Goal: Task Accomplishment & Management: Manage account settings

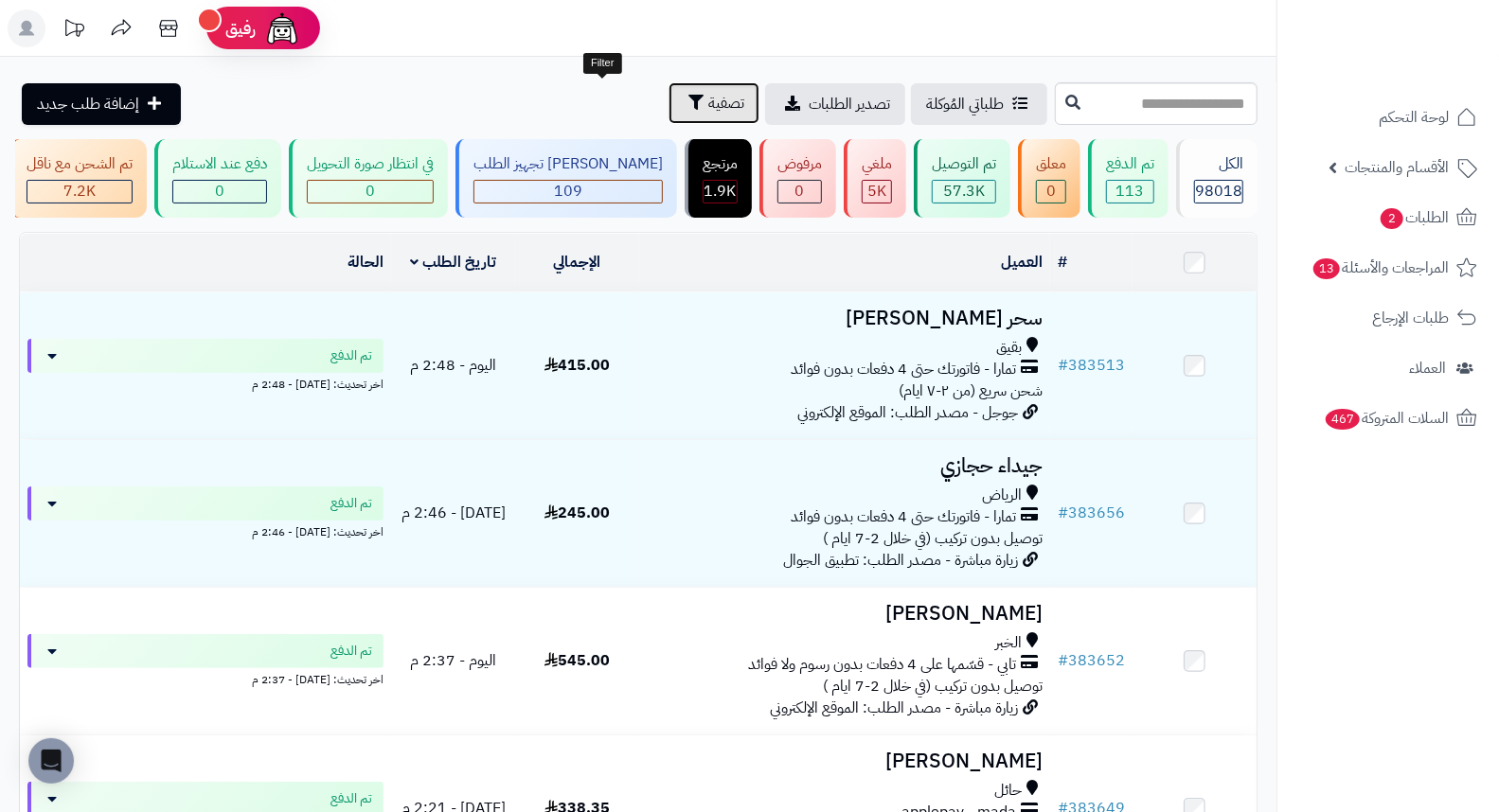
click at [708, 102] on span "تصفية" at bounding box center [726, 102] width 36 height 23
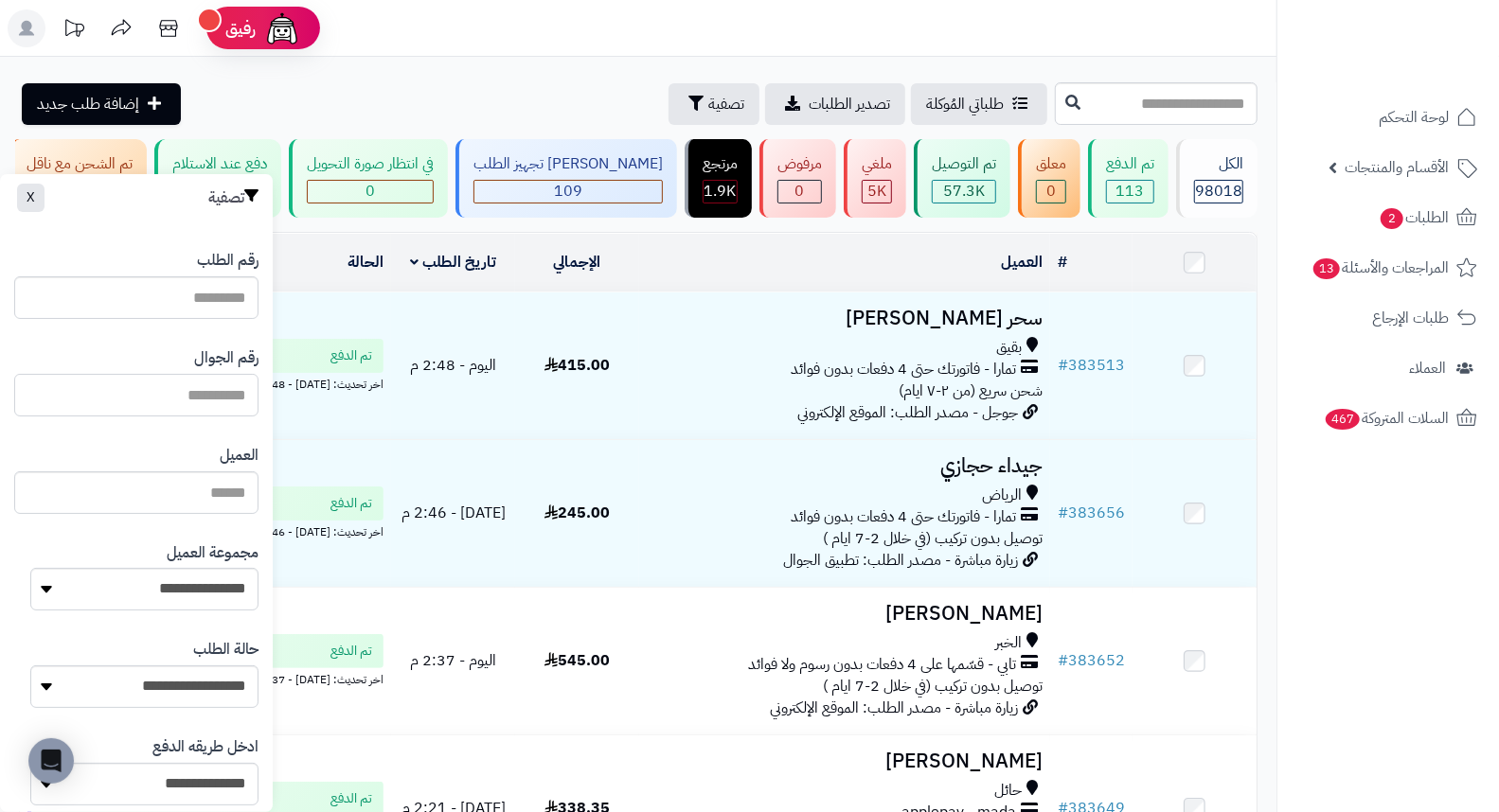
click at [243, 395] on input "text" at bounding box center [136, 395] width 245 height 42
type input "*********"
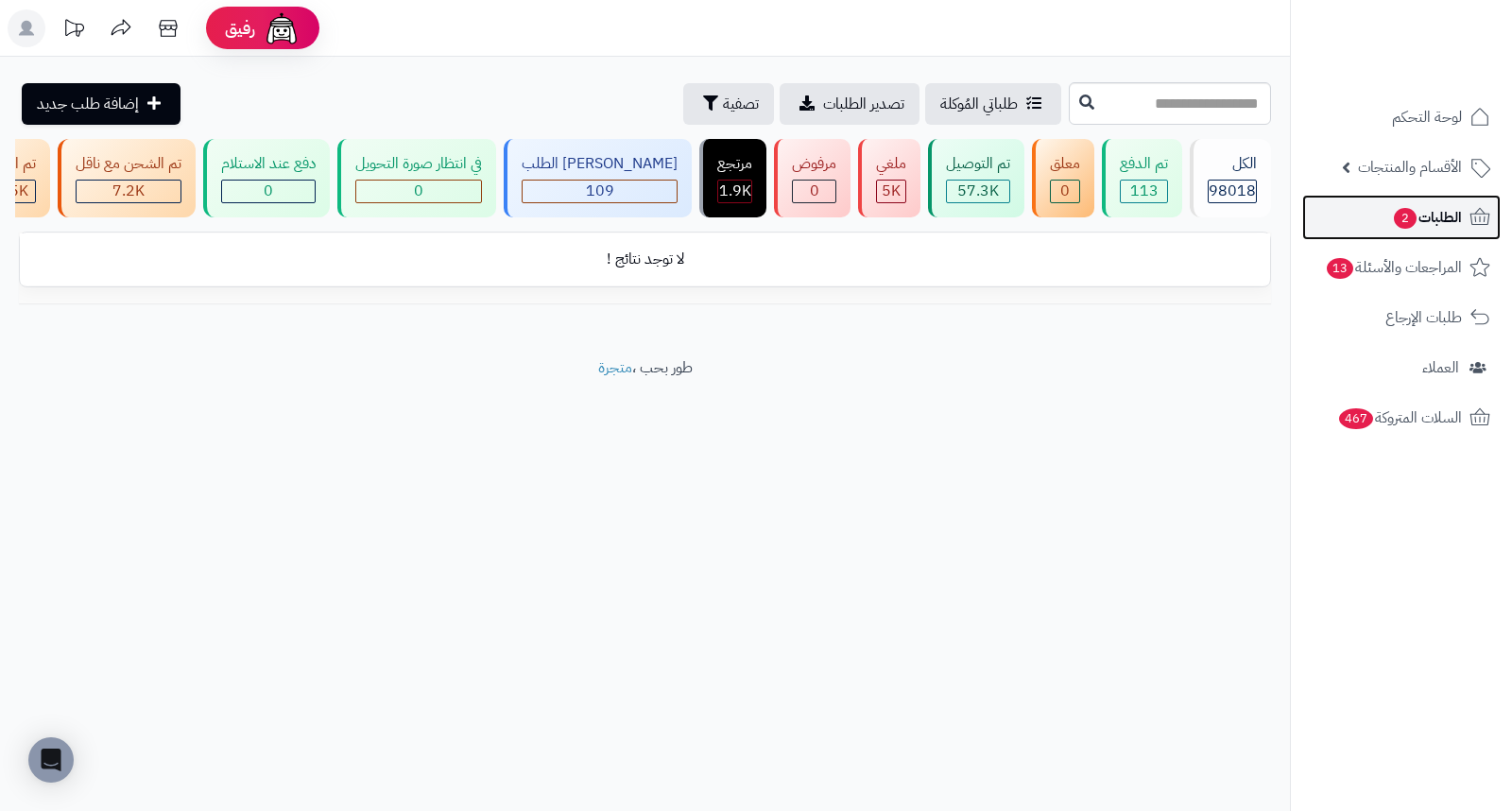
click at [1427, 210] on span "الطلبات 2" at bounding box center [1427, 217] width 70 height 26
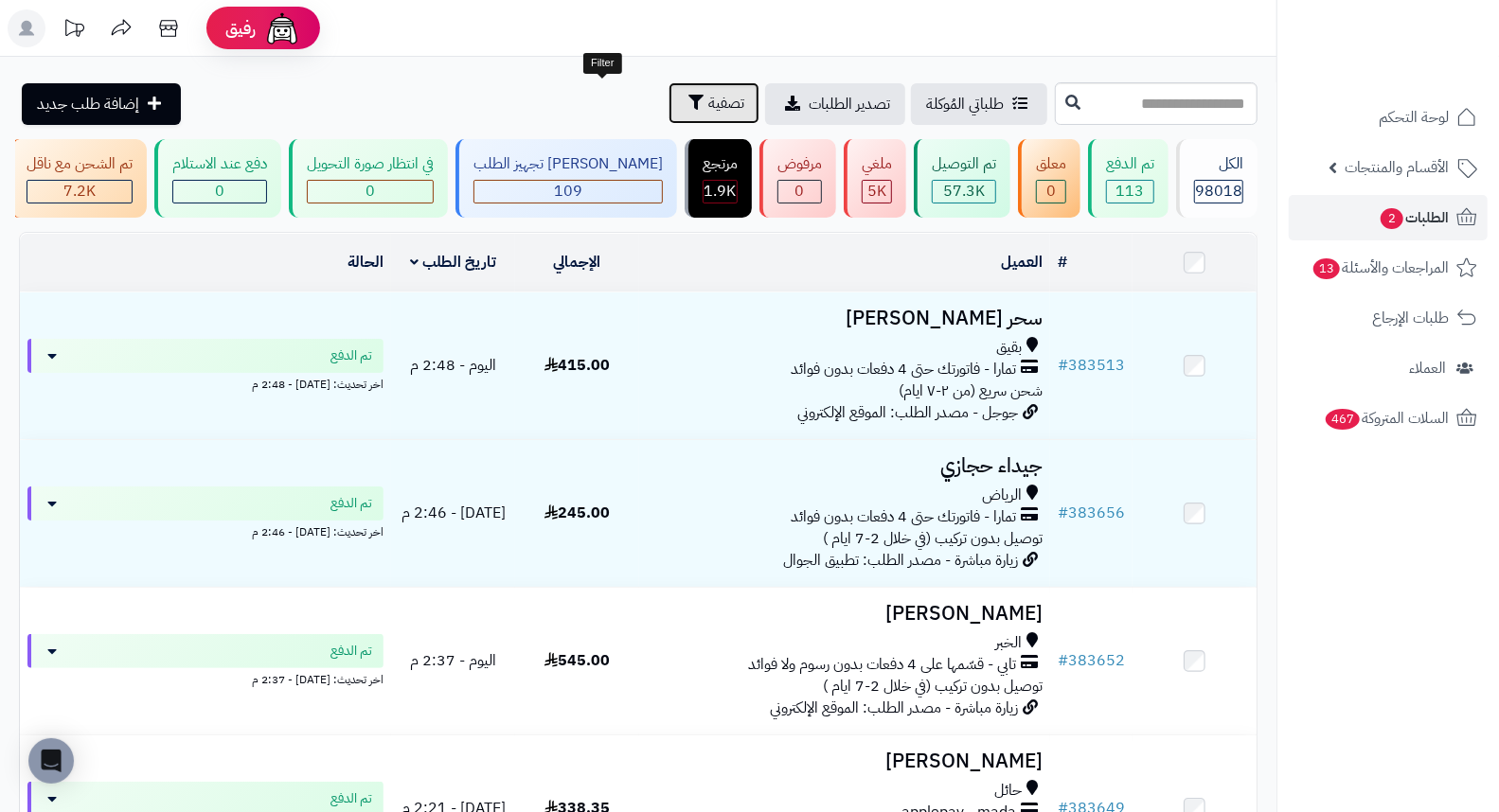
click at [708, 92] on span "تصفية" at bounding box center [726, 102] width 36 height 23
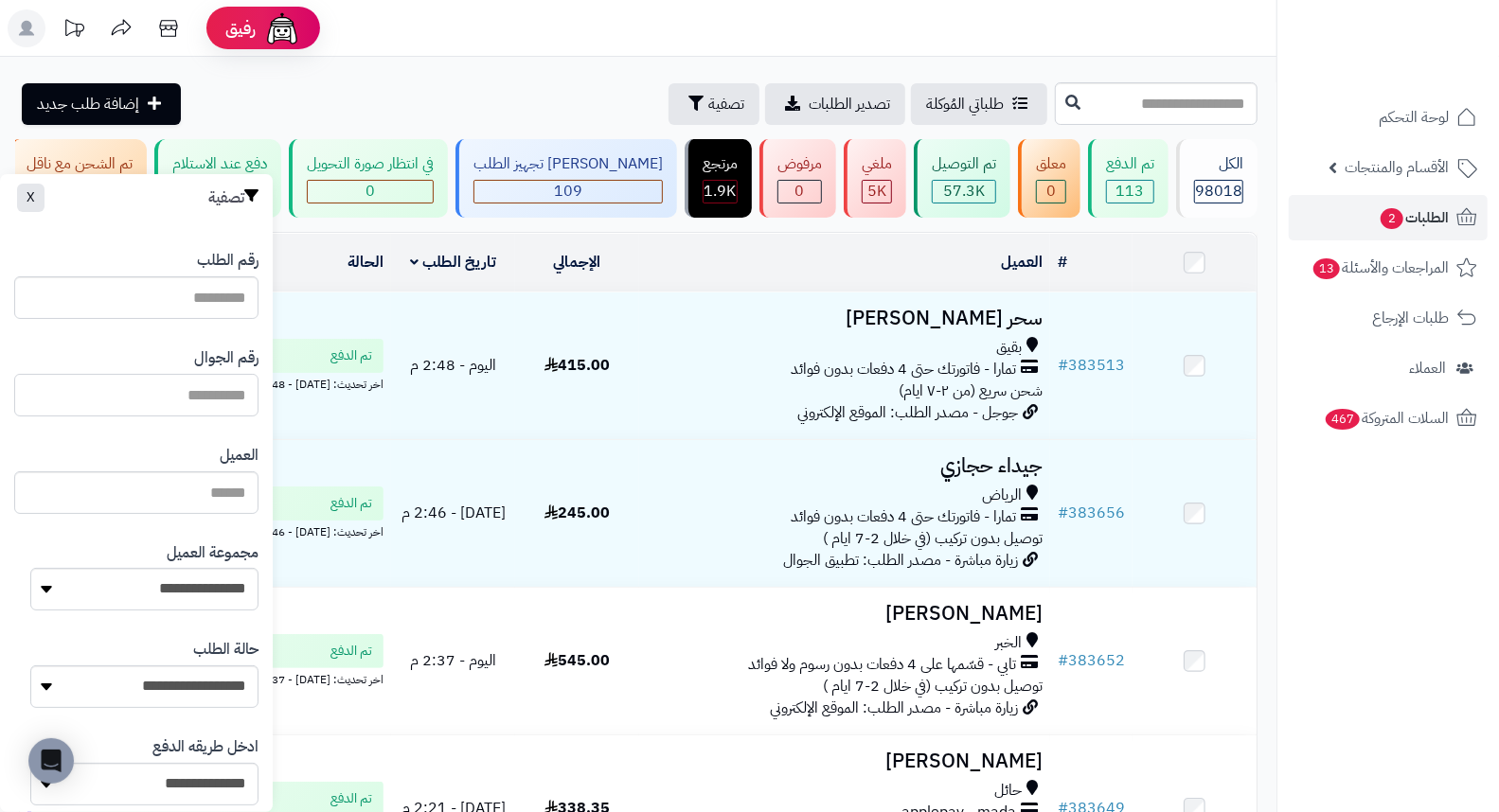
click at [202, 386] on input "text" at bounding box center [136, 395] width 245 height 42
type input "*********"
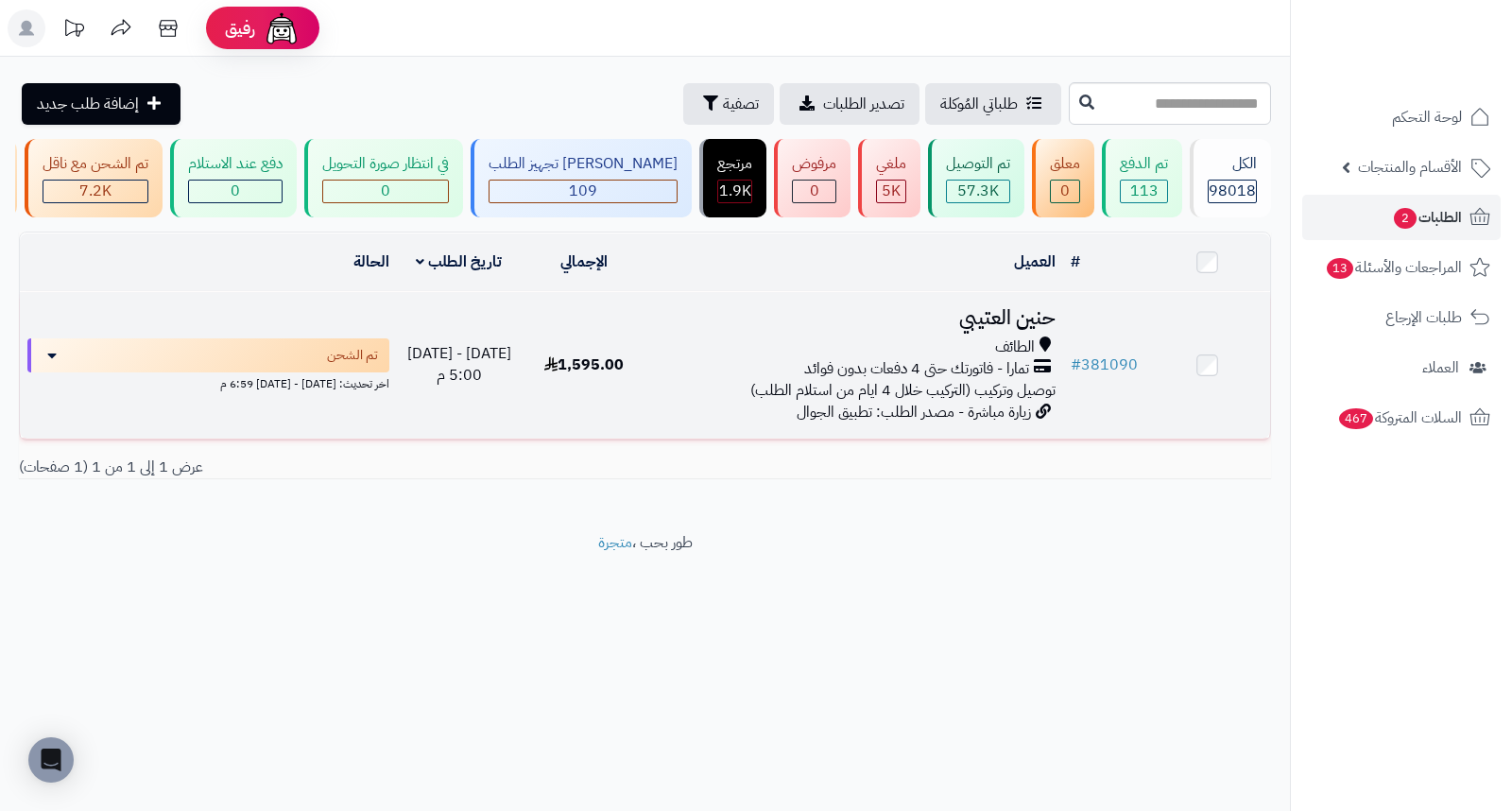
click at [1005, 329] on h3 "حنين العتيبي" at bounding box center [855, 318] width 402 height 22
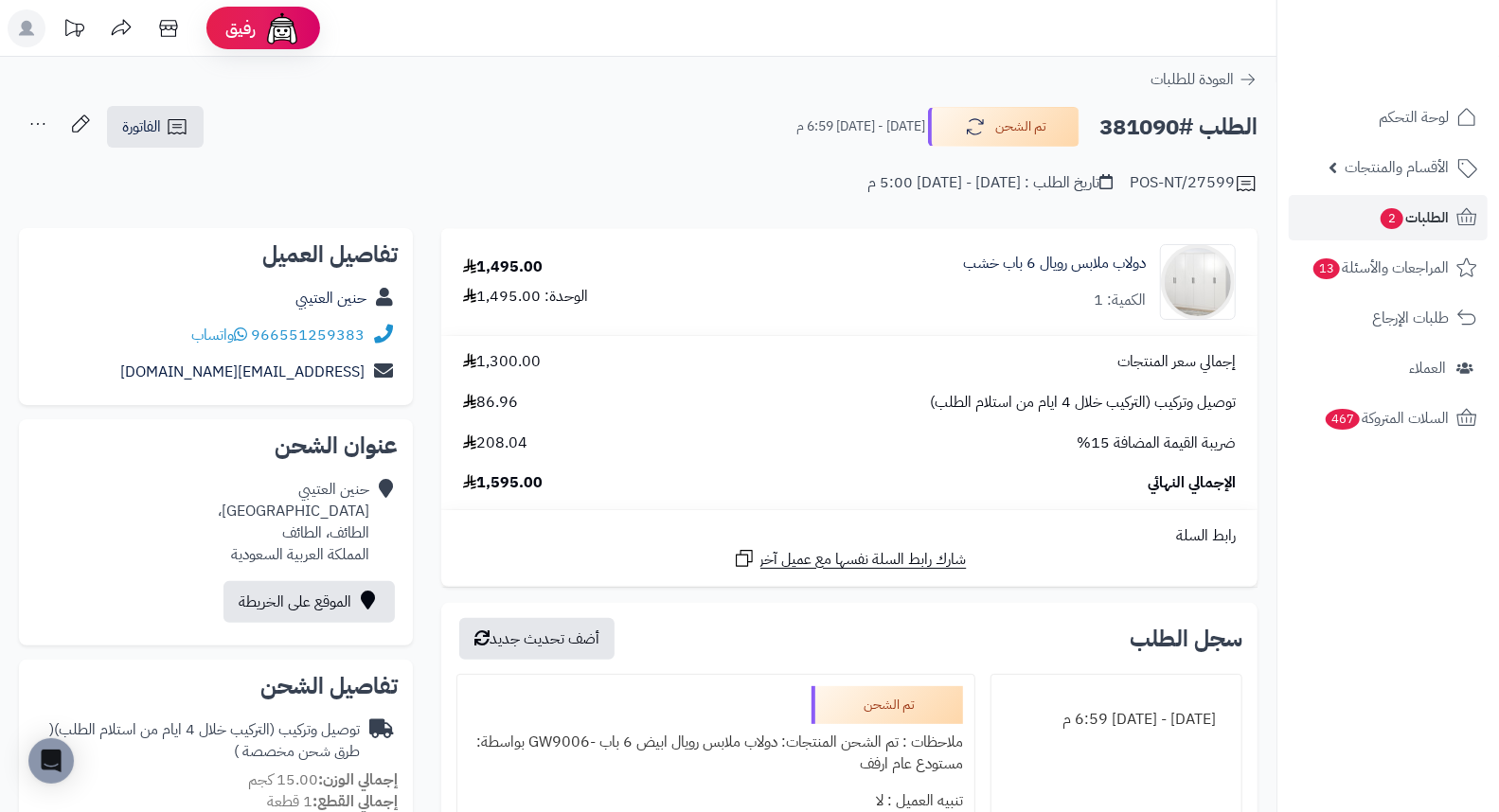
click at [1114, 116] on h2 "الطلب #381090" at bounding box center [1178, 128] width 158 height 39
copy h2 "381090"
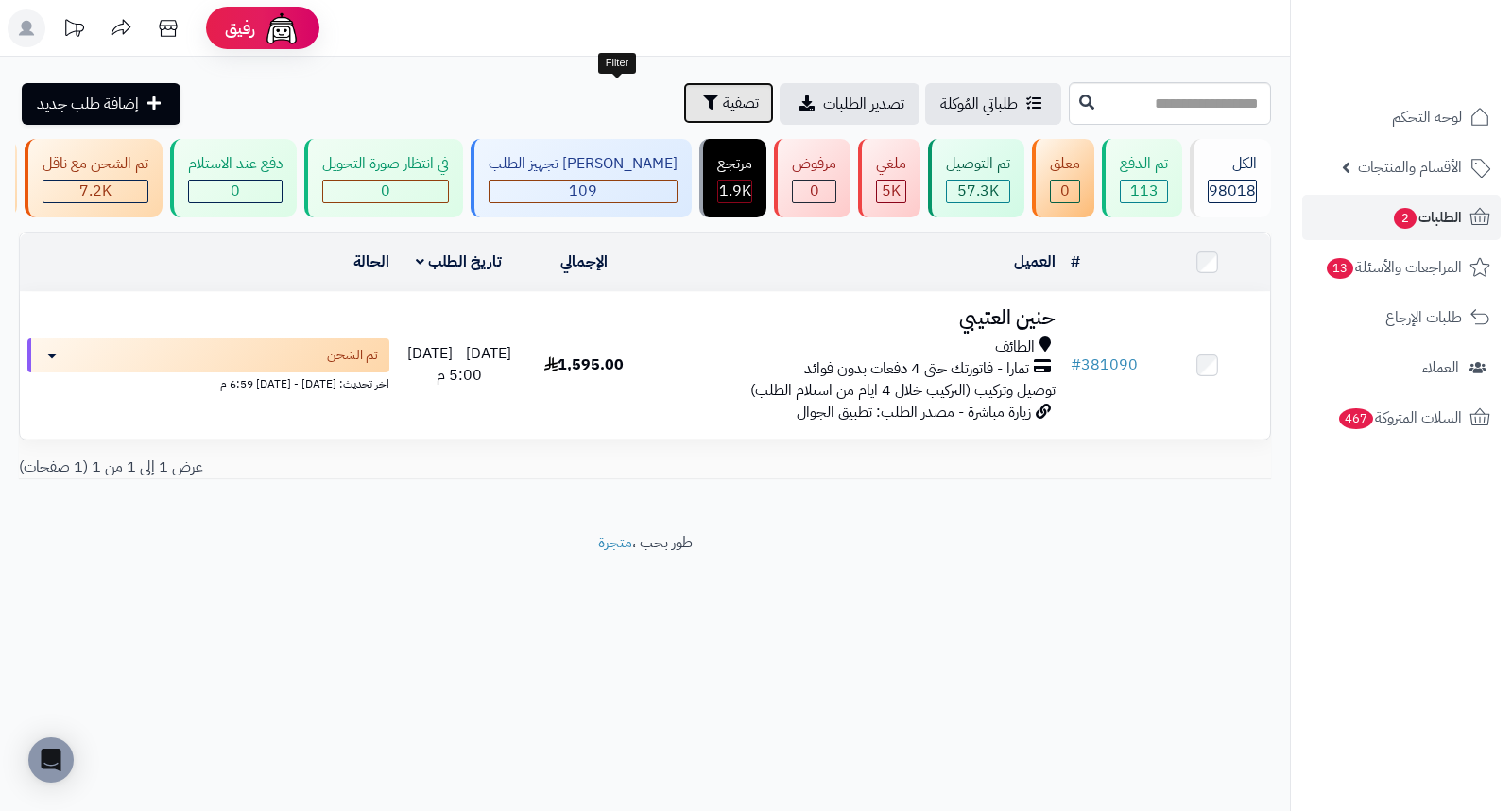
click at [723, 99] on span "تصفية" at bounding box center [740, 102] width 36 height 23
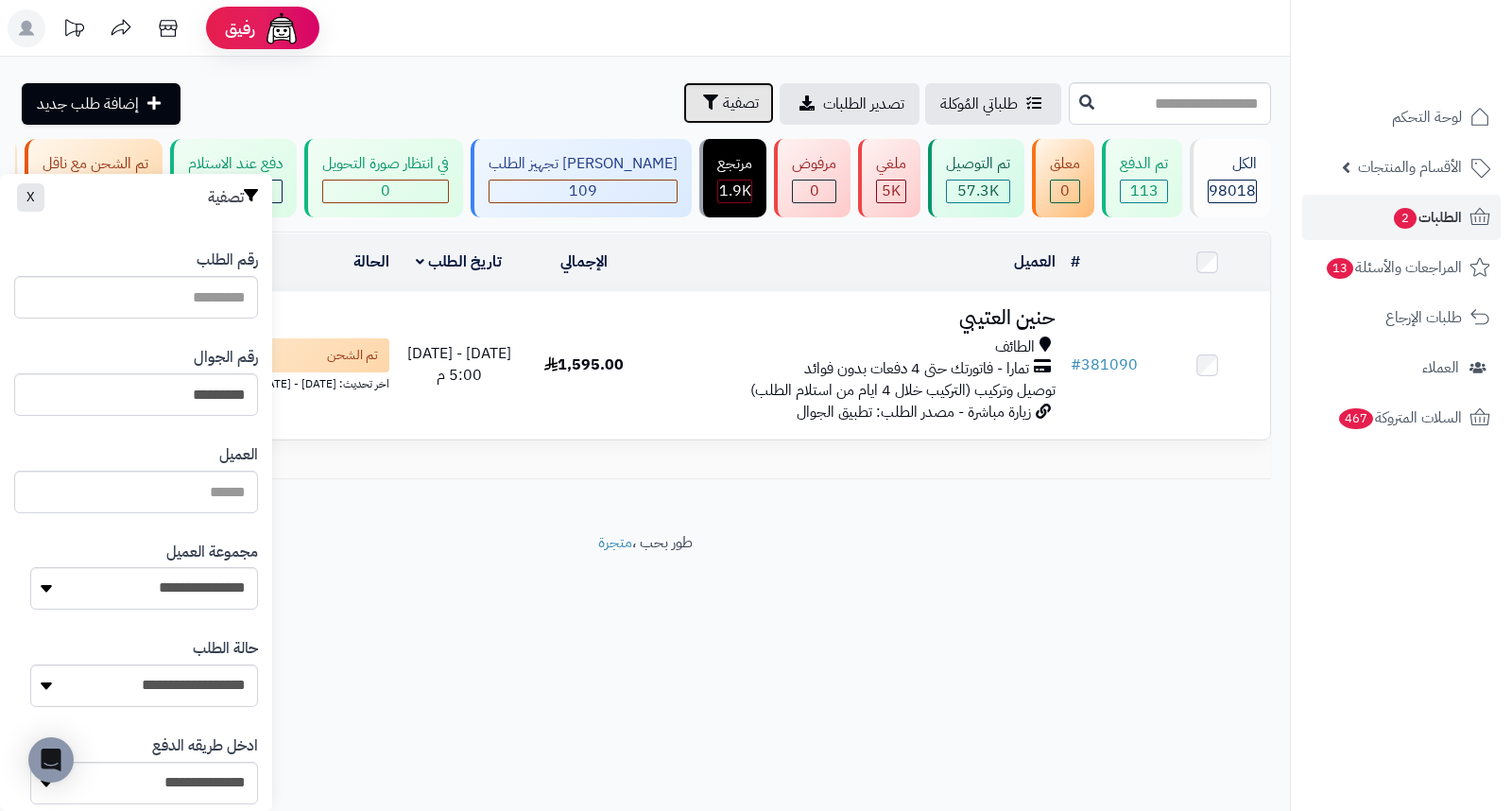
click at [723, 105] on span "تصفية" at bounding box center [740, 102] width 36 height 23
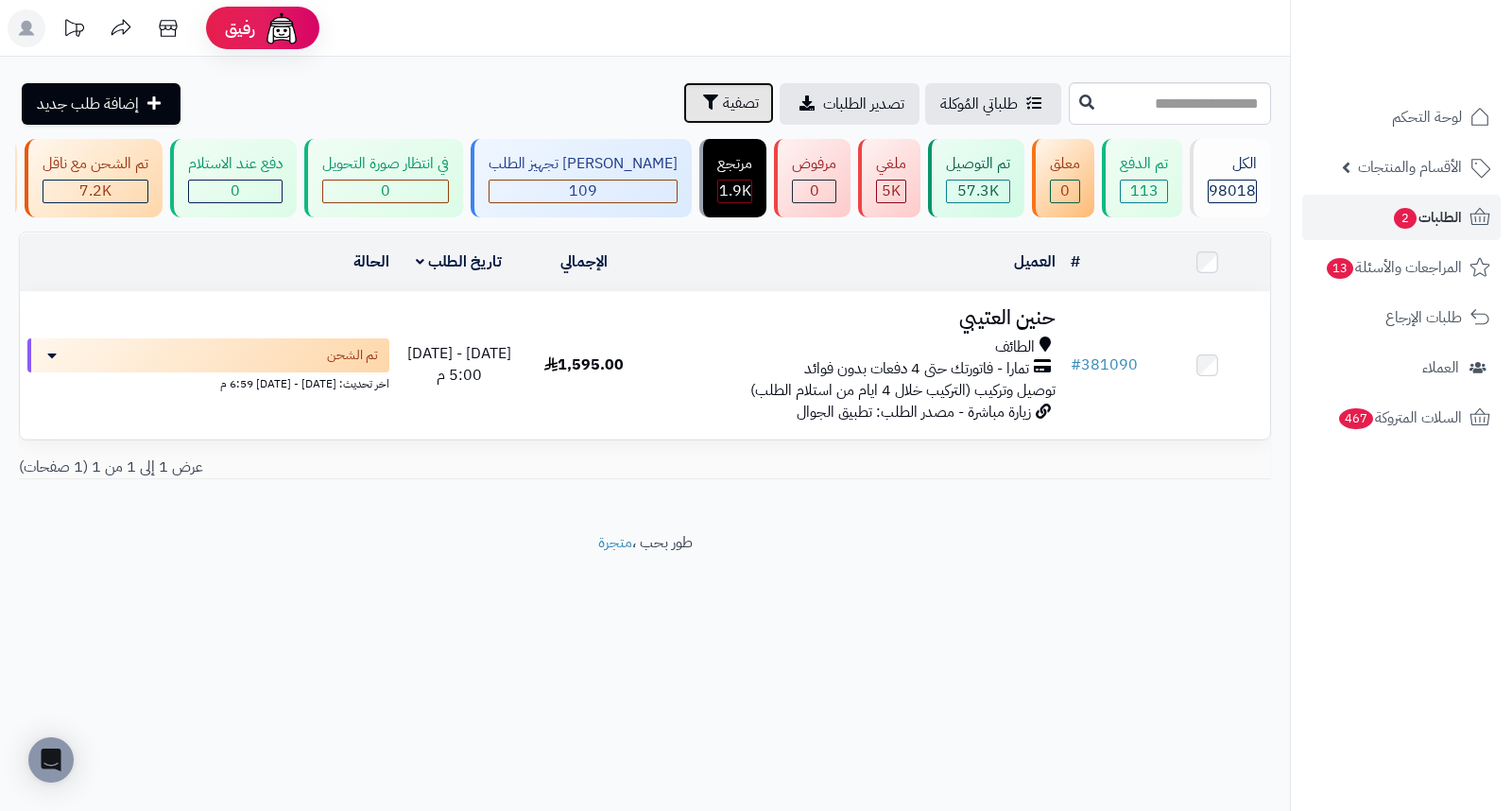
click at [683, 101] on button "تصفية" at bounding box center [729, 103] width 91 height 41
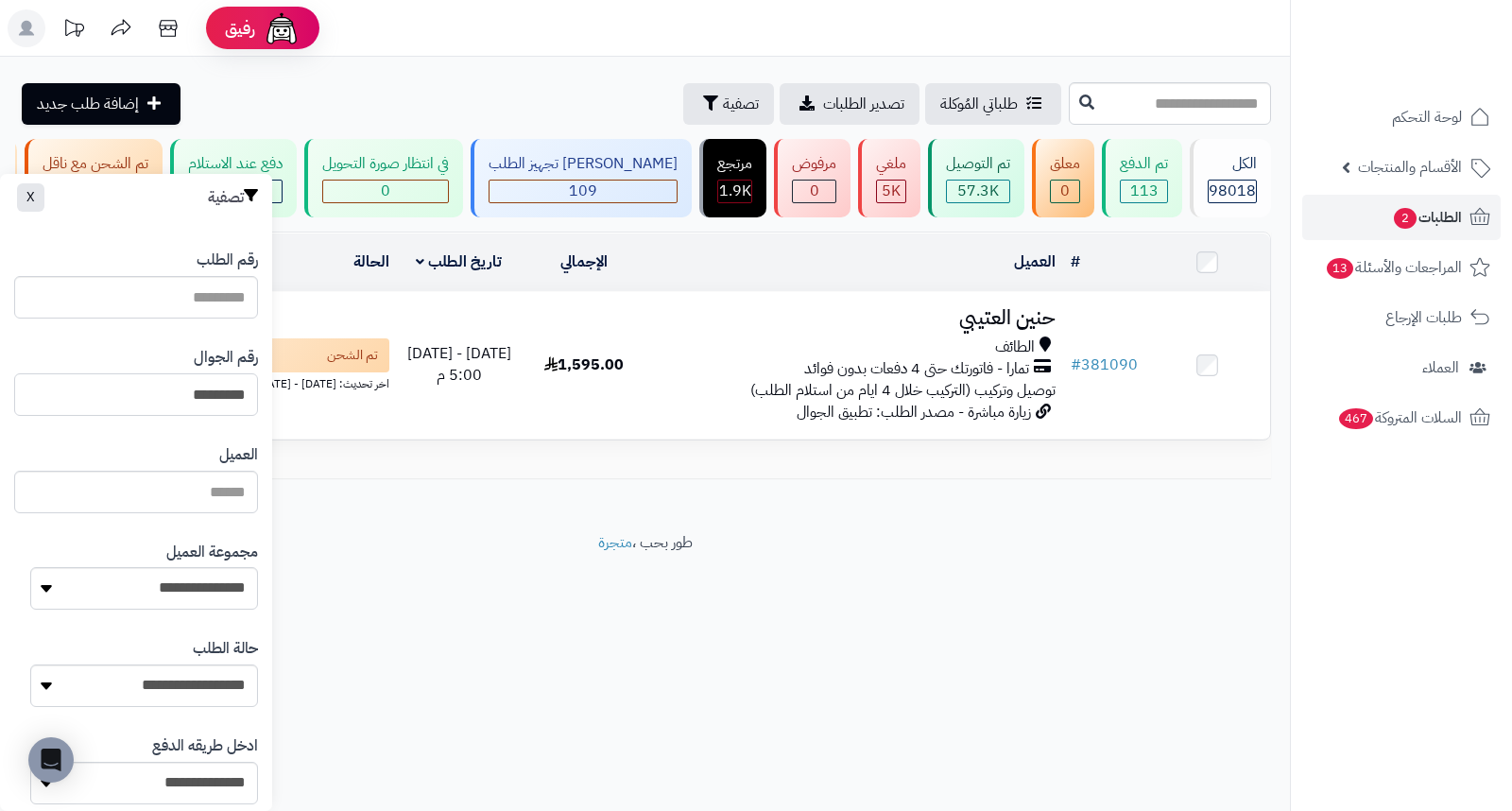
click at [140, 404] on input "*********" at bounding box center [135, 394] width 244 height 42
paste input "*********"
type input "*********"
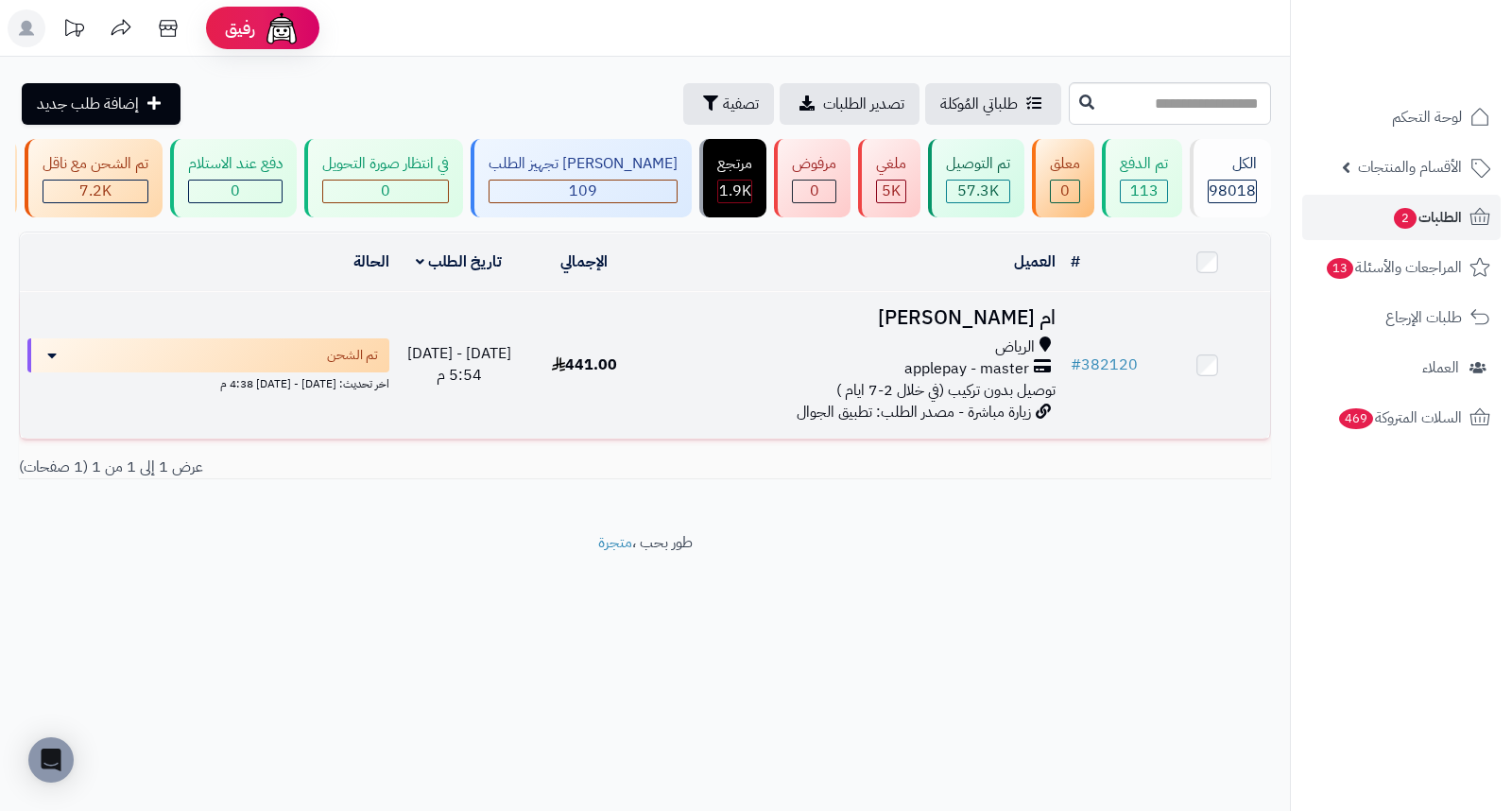
click at [1037, 329] on h3 "ام خالد" at bounding box center [855, 318] width 402 height 22
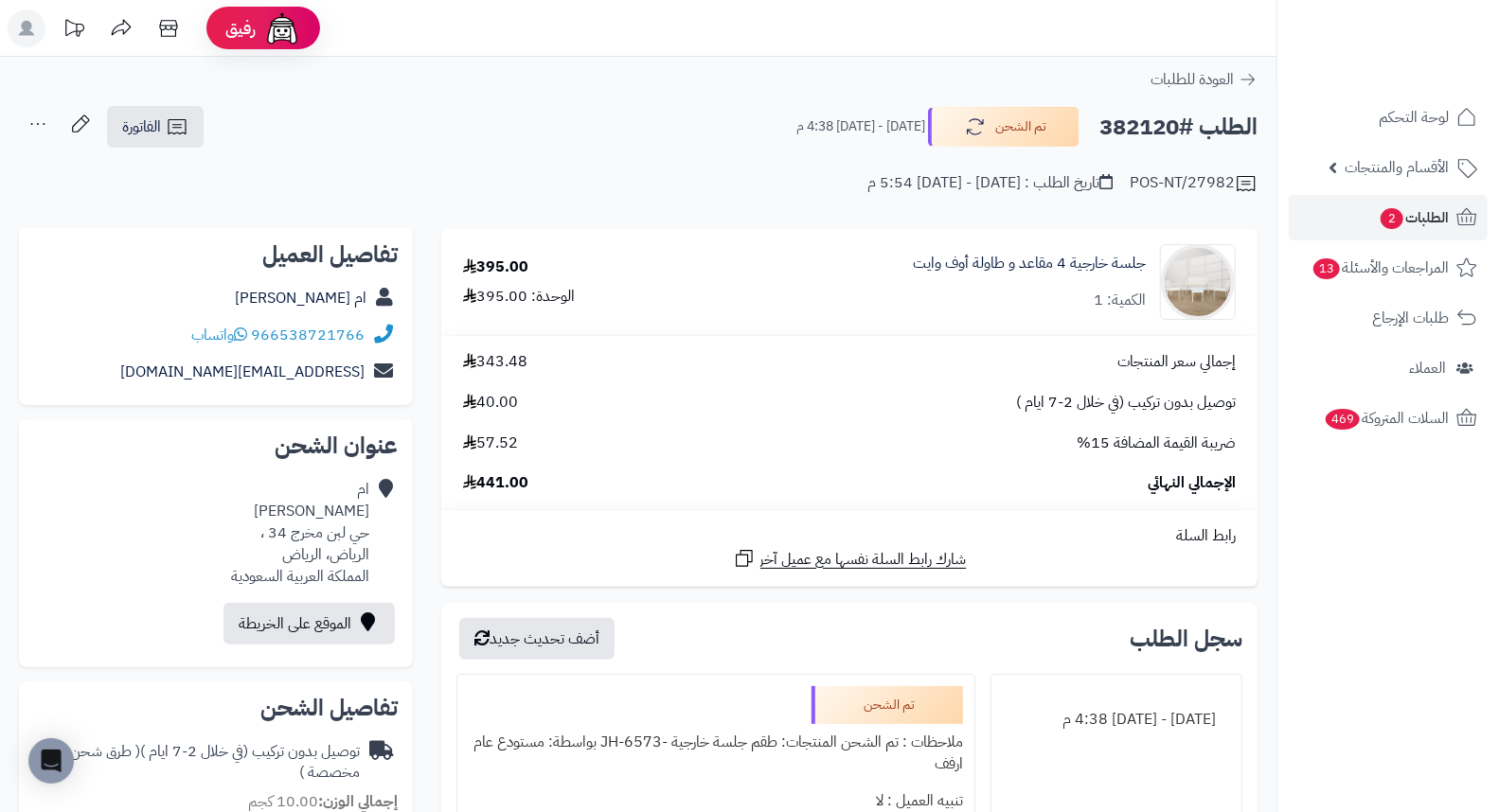
click at [1146, 125] on h2 "الطلب #382120" at bounding box center [1178, 128] width 158 height 39
copy h2 "382120"
click at [755, 178] on div "POS-NT/27982 تاريخ الطلب : الأحد - ٥ أكتوبر ٢٠٢٥ - 5:54 م" at bounding box center [638, 172] width 1239 height 45
click at [1404, 214] on span "الطلبات 2" at bounding box center [1413, 217] width 70 height 27
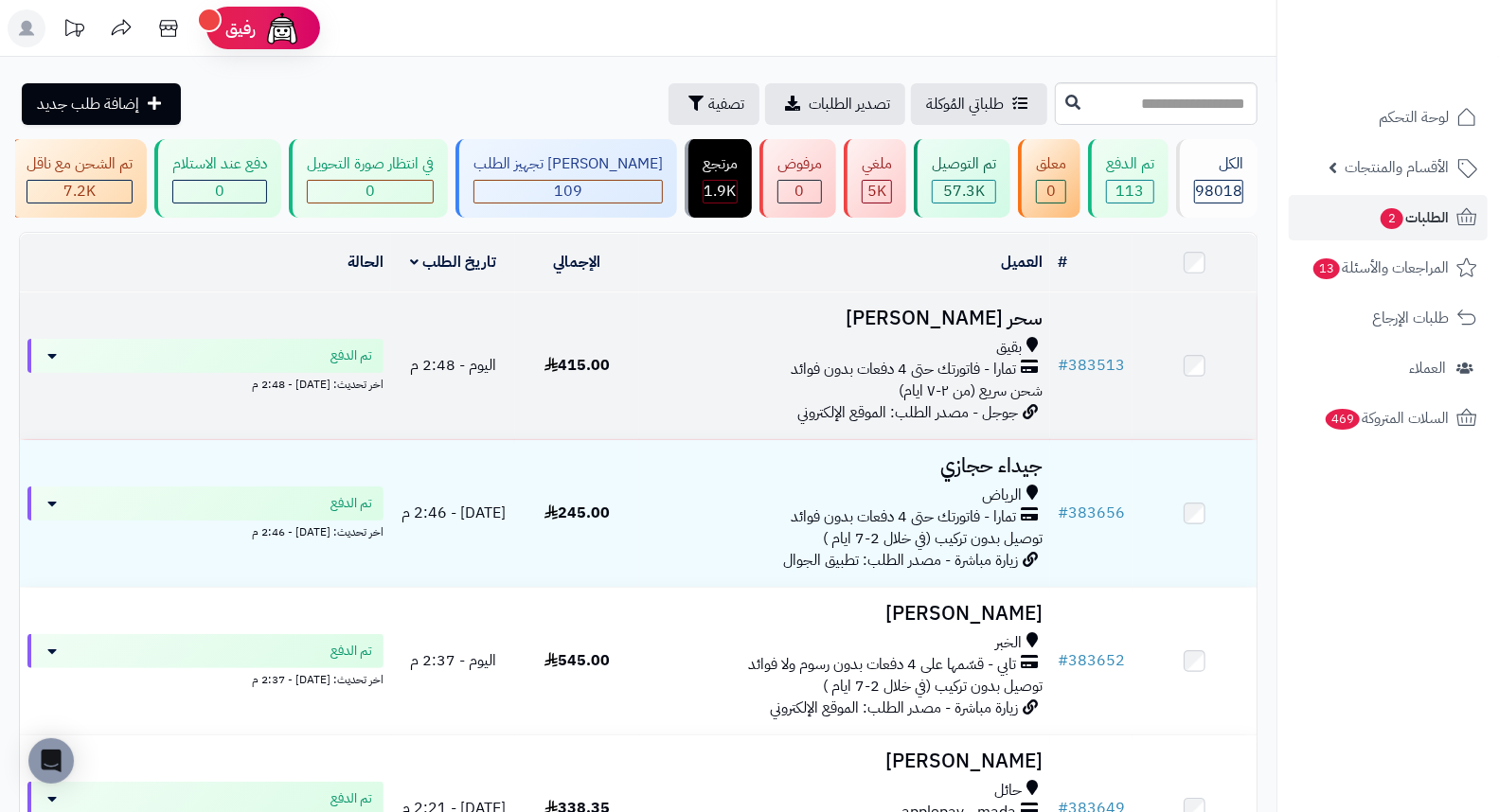
click at [992, 329] on h3 "سحر [PERSON_NAME]" at bounding box center [845, 318] width 397 height 22
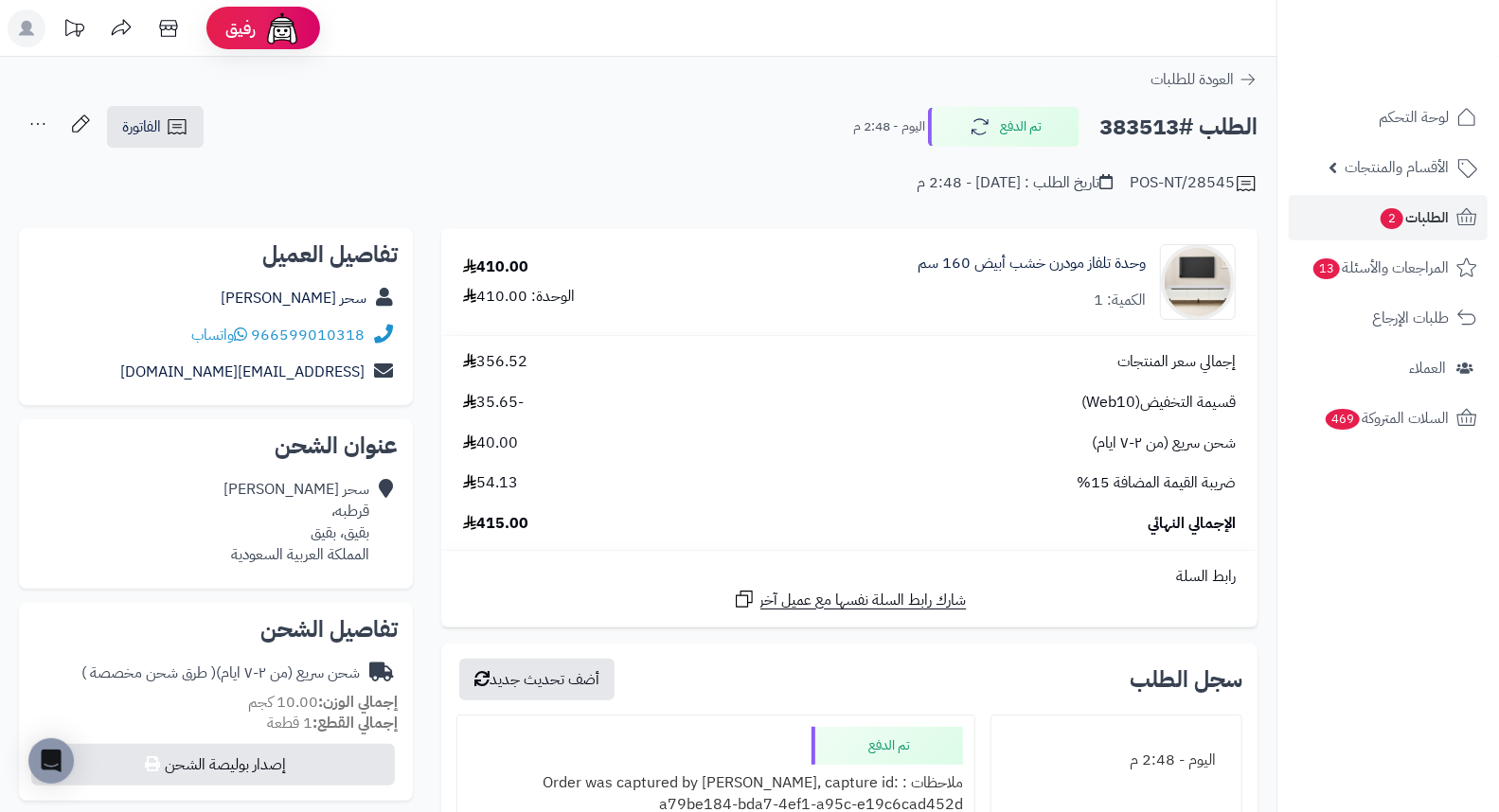
drag, startPoint x: 673, startPoint y: 116, endPoint x: 611, endPoint y: 128, distance: 63.2
click at [611, 128] on div "الطلب #383513 تم الدفع [DATE] - 2:48 م الفاتورة طباعة الفاتورة إرسال الفاتورة إ…" at bounding box center [638, 127] width 1239 height 44
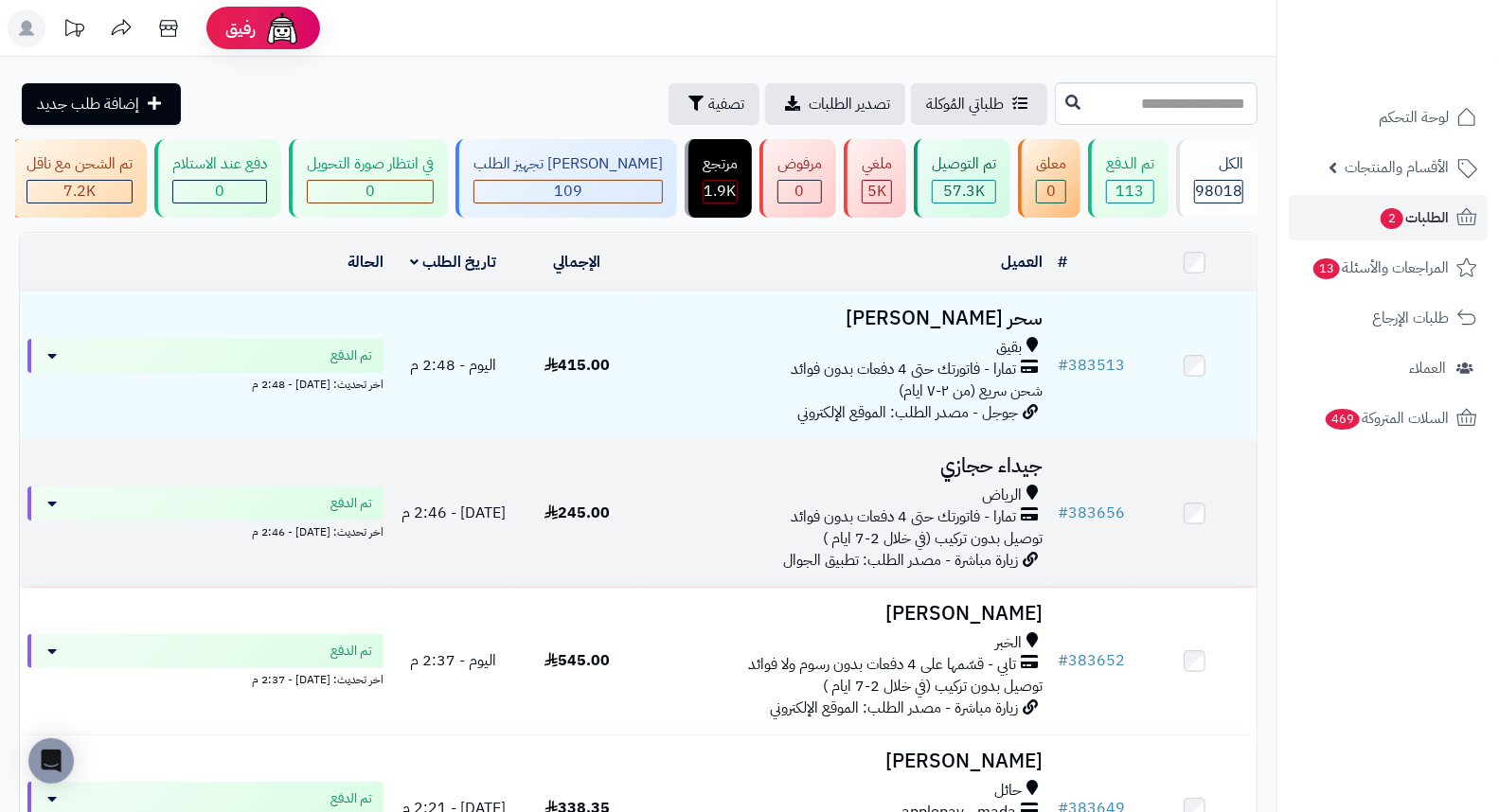
click at [1001, 477] on h3 "جيداء حجازي" at bounding box center [845, 466] width 397 height 22
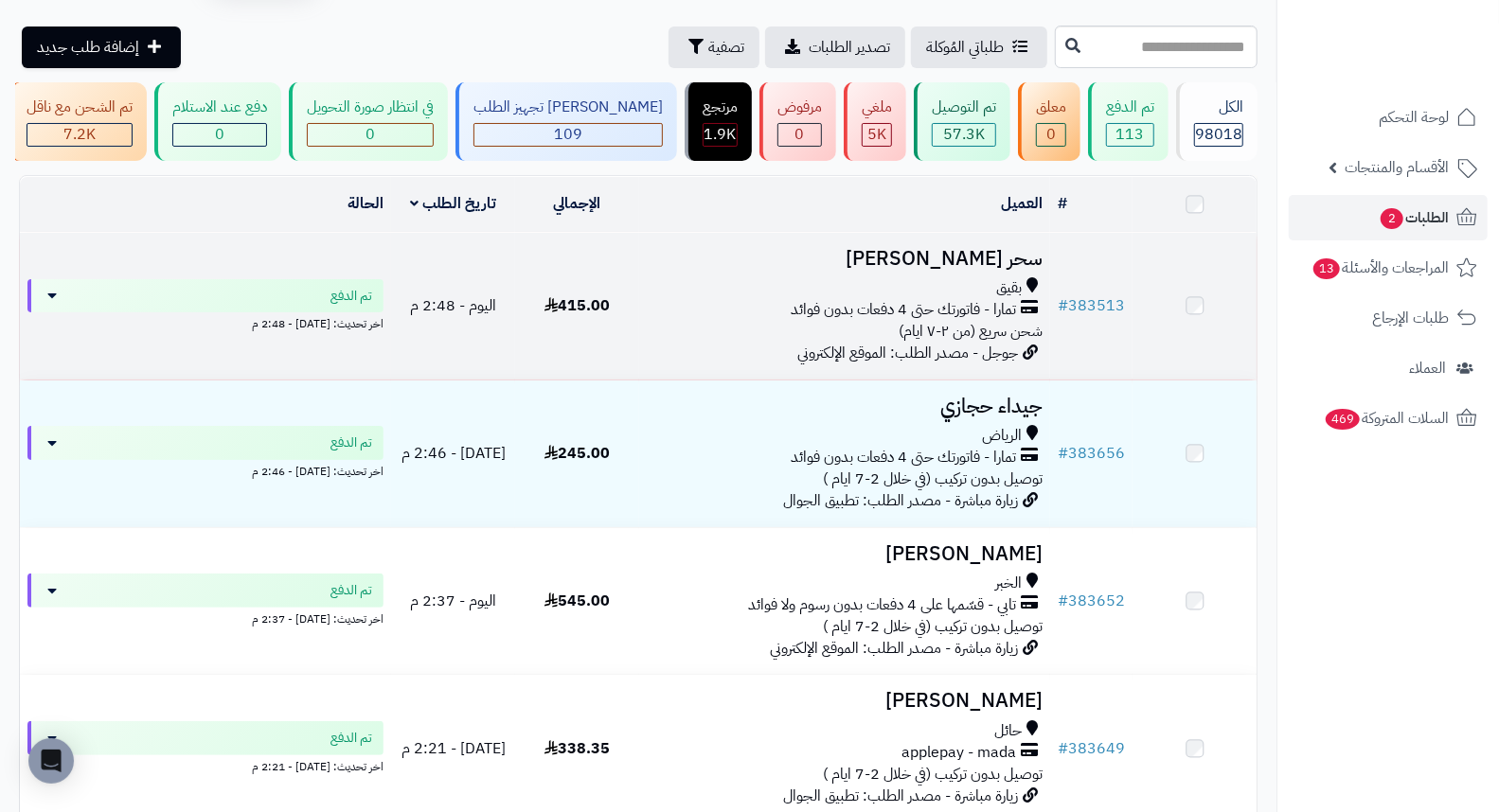
scroll to position [105, 0]
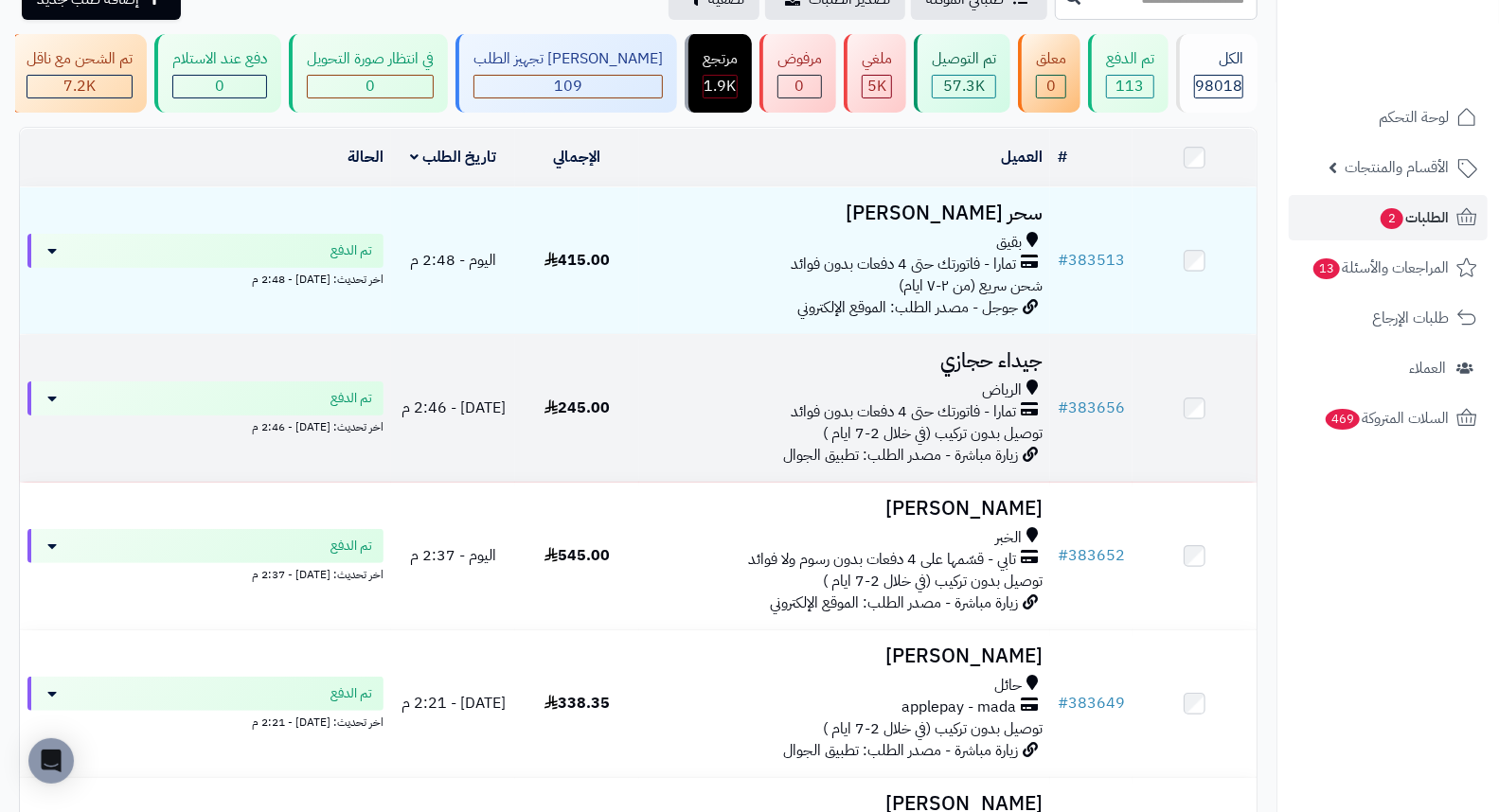
click at [1015, 372] on h3 "جيداء حجازي" at bounding box center [845, 361] width 397 height 22
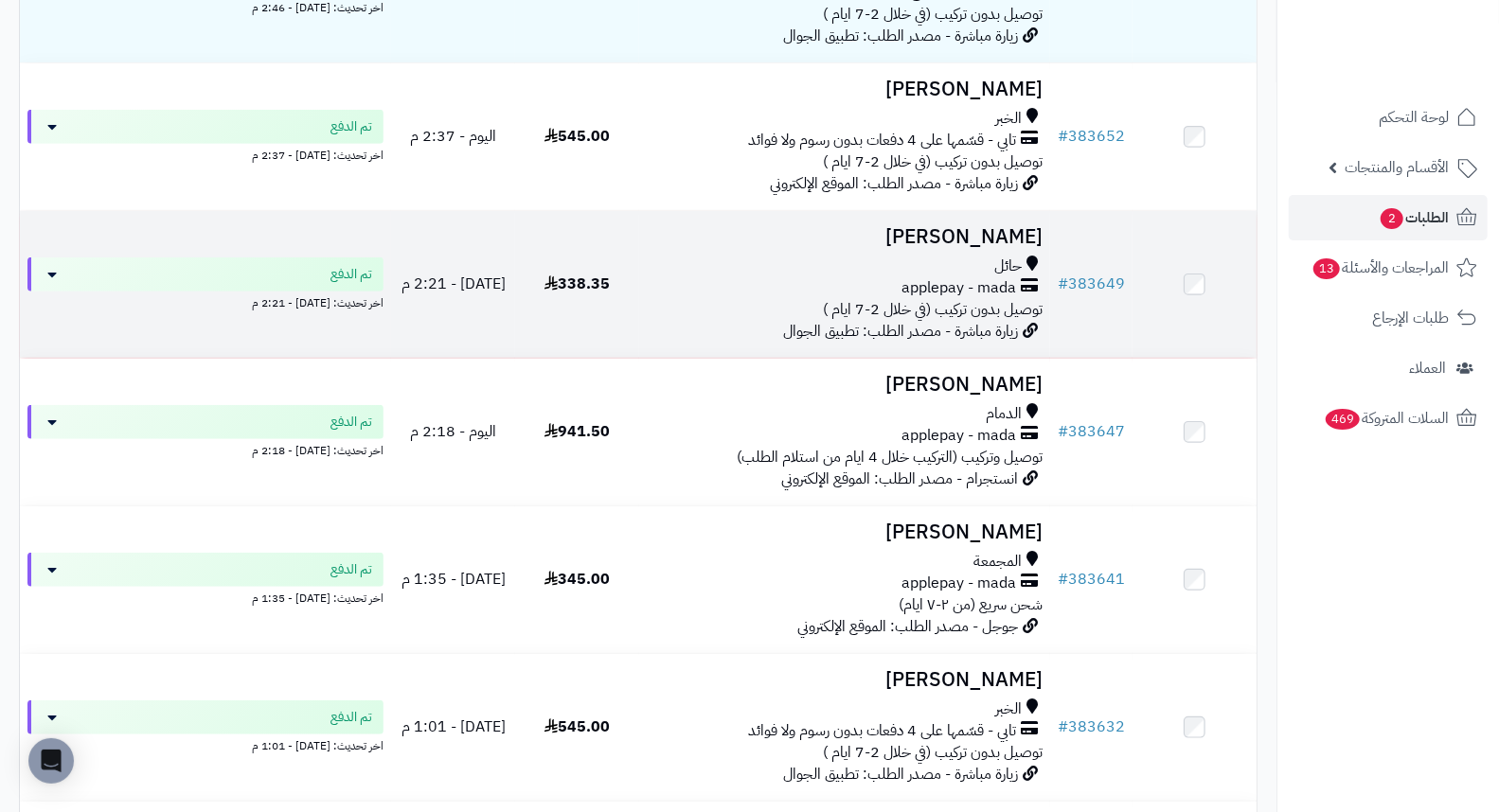
scroll to position [525, 0]
click at [1020, 240] on h3 "[PERSON_NAME]" at bounding box center [845, 236] width 397 height 22
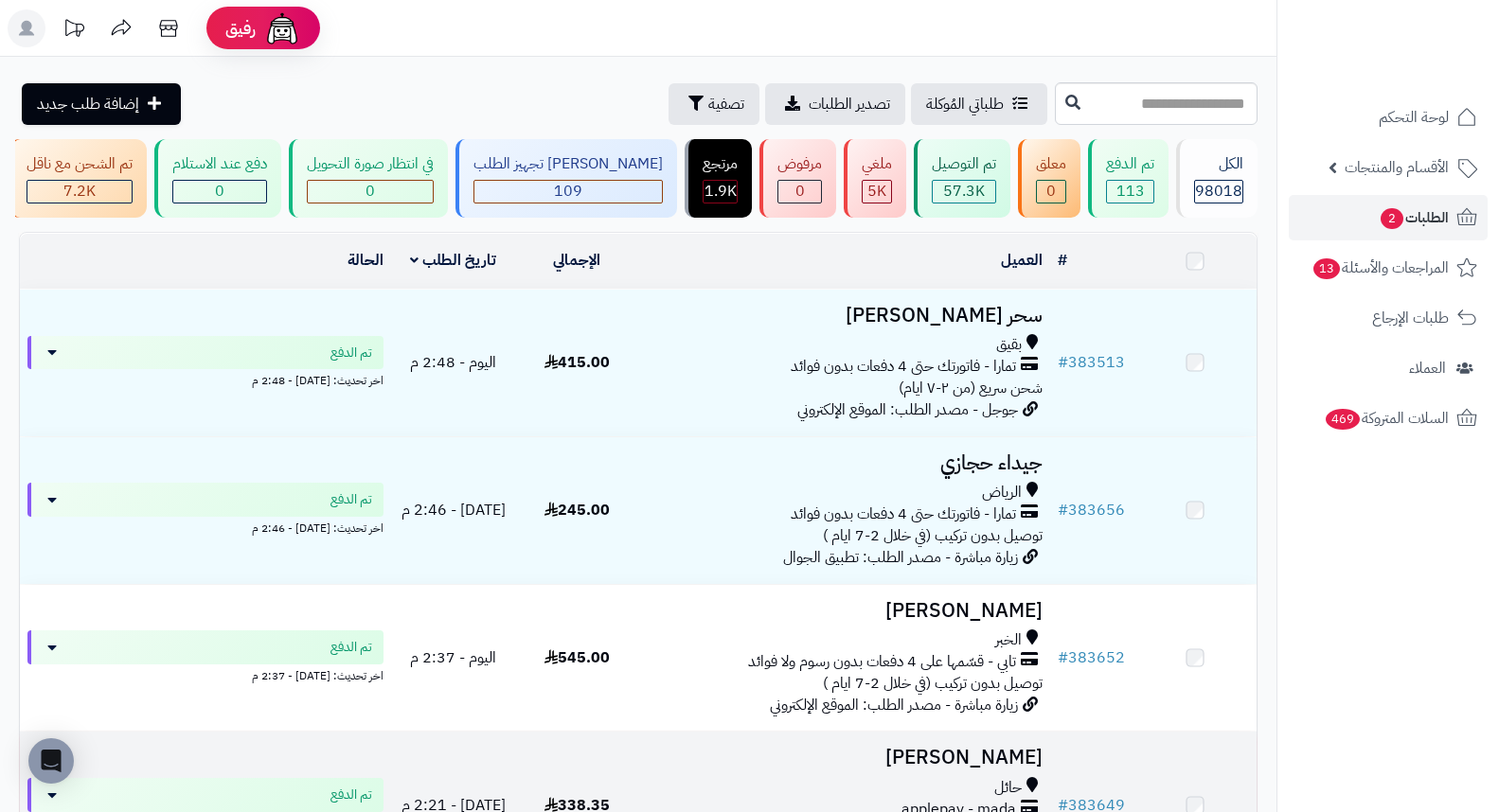
scroll to position [525, 0]
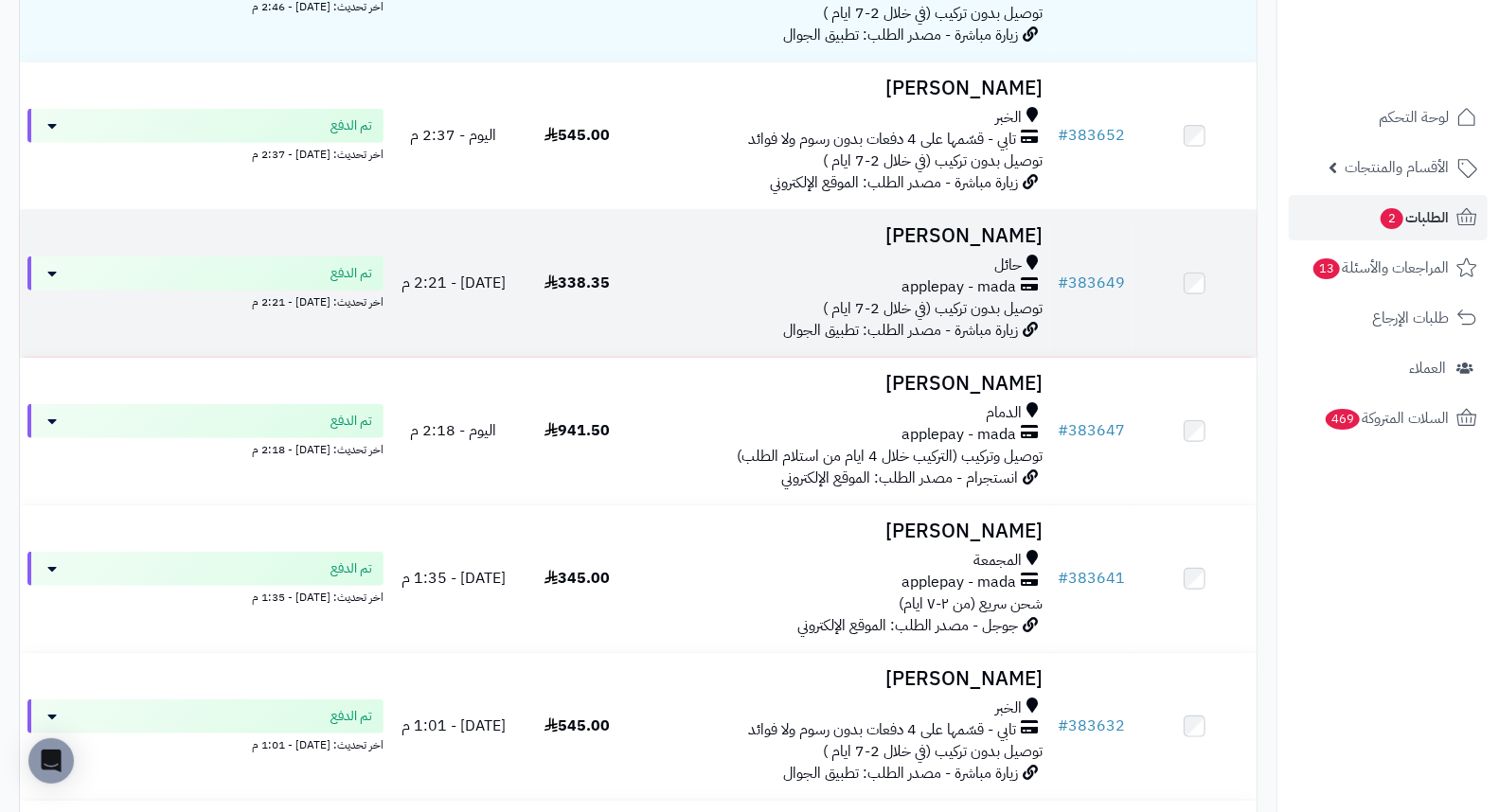
click at [973, 247] on h3 "[PERSON_NAME]" at bounding box center [845, 236] width 397 height 22
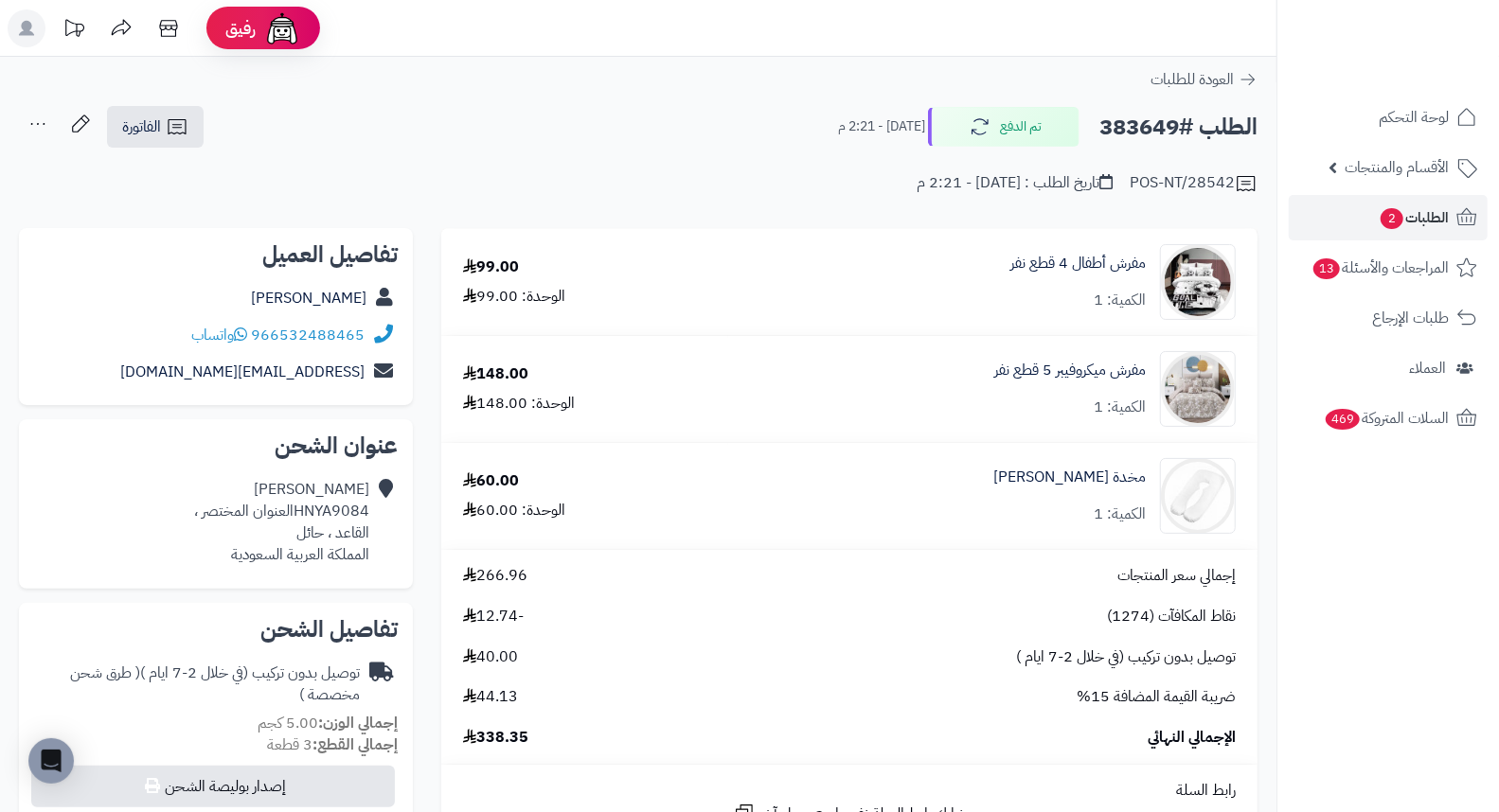
drag, startPoint x: 638, startPoint y: 87, endPoint x: 633, endPoint y: 43, distance: 44.3
click at [633, 43] on header "رفيق ! الطلبات معالجة مكتمل إرجاع المنتجات العملاء المتواجدون الان 234690 عملاء…" at bounding box center [750, 28] width 1499 height 57
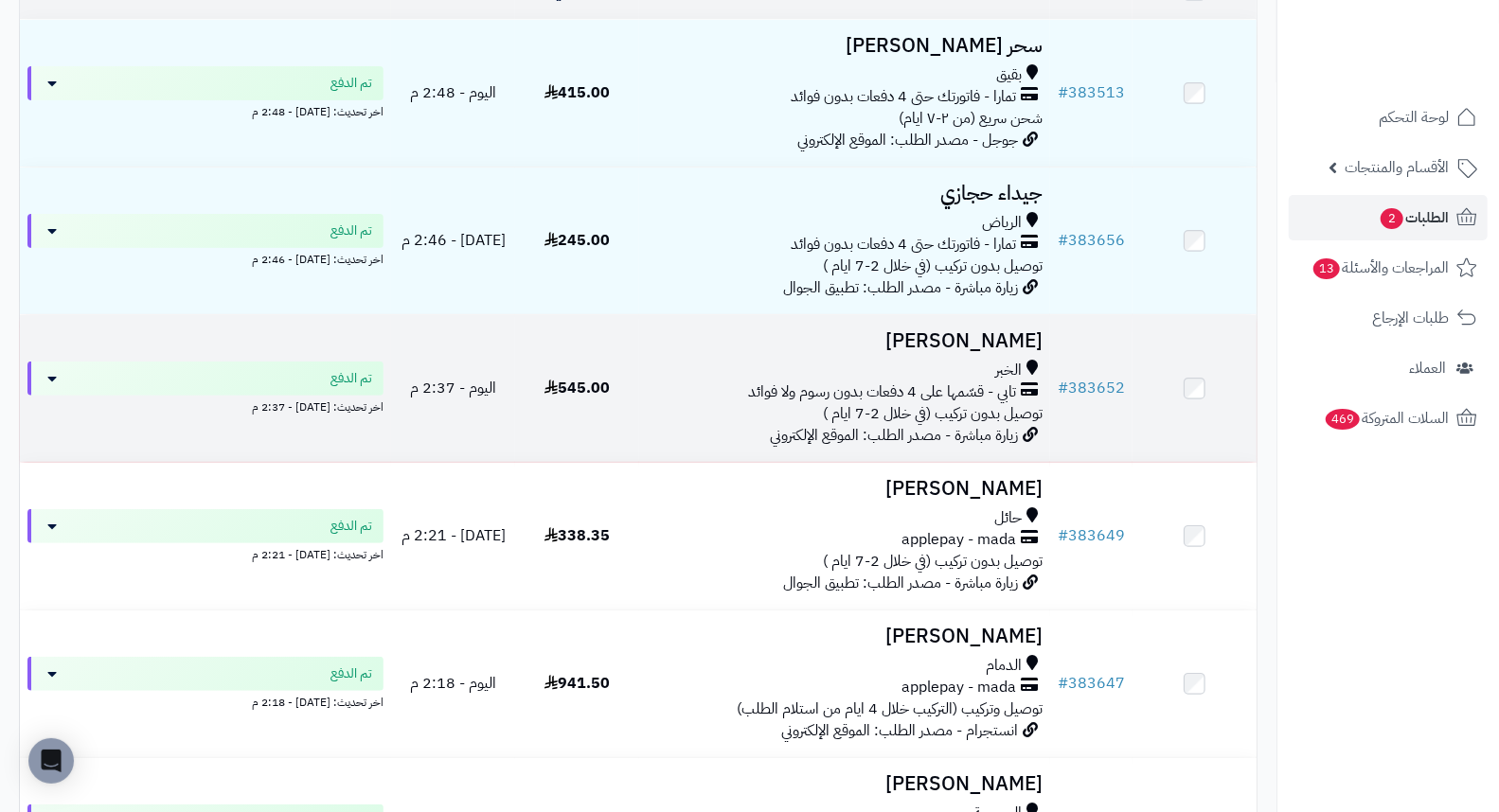
scroll to position [420, 0]
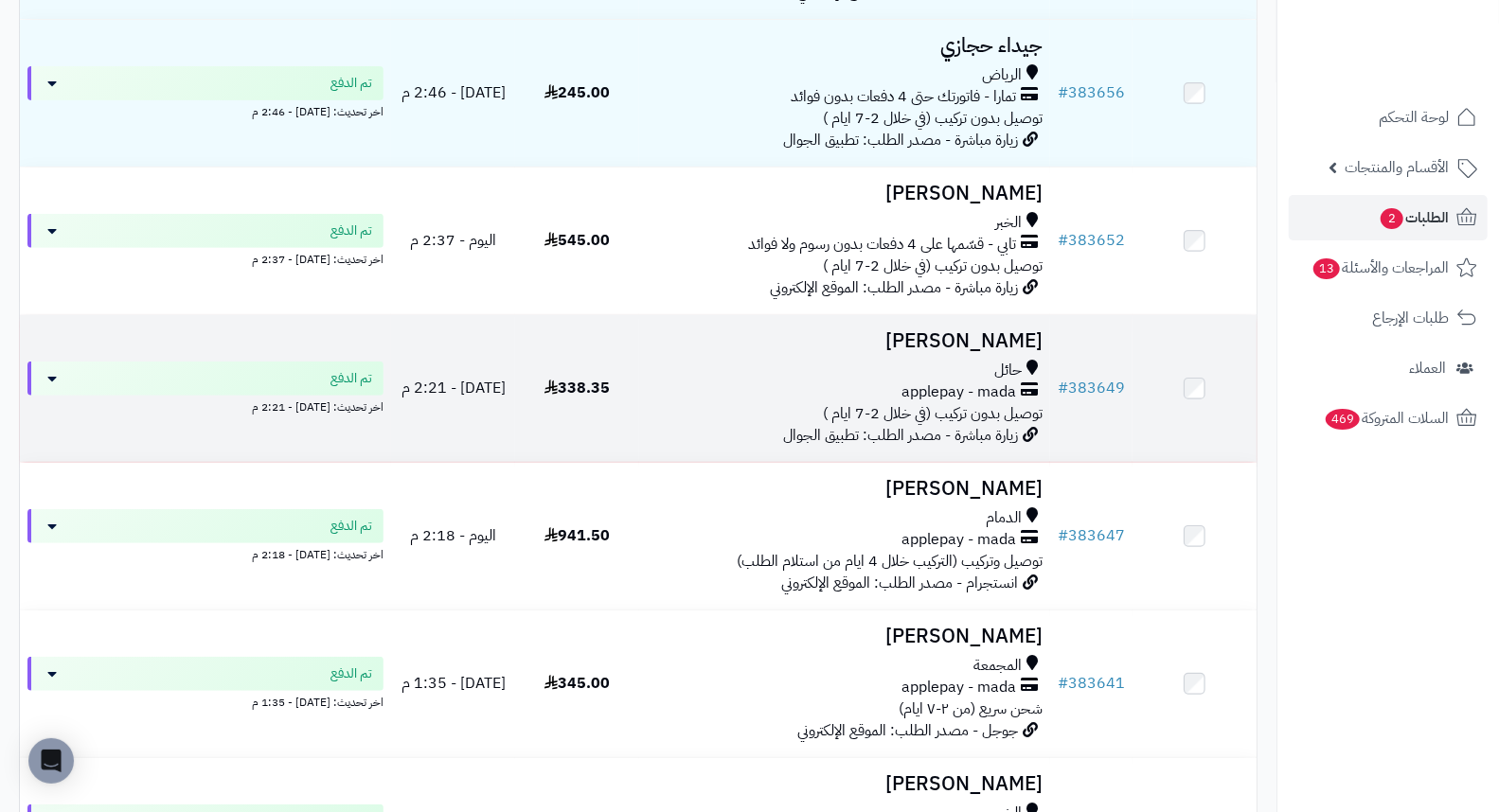
click at [951, 352] on h3 "[PERSON_NAME]" at bounding box center [845, 341] width 397 height 22
click at [989, 352] on h3 "عطاف الرمالي" at bounding box center [845, 341] width 397 height 22
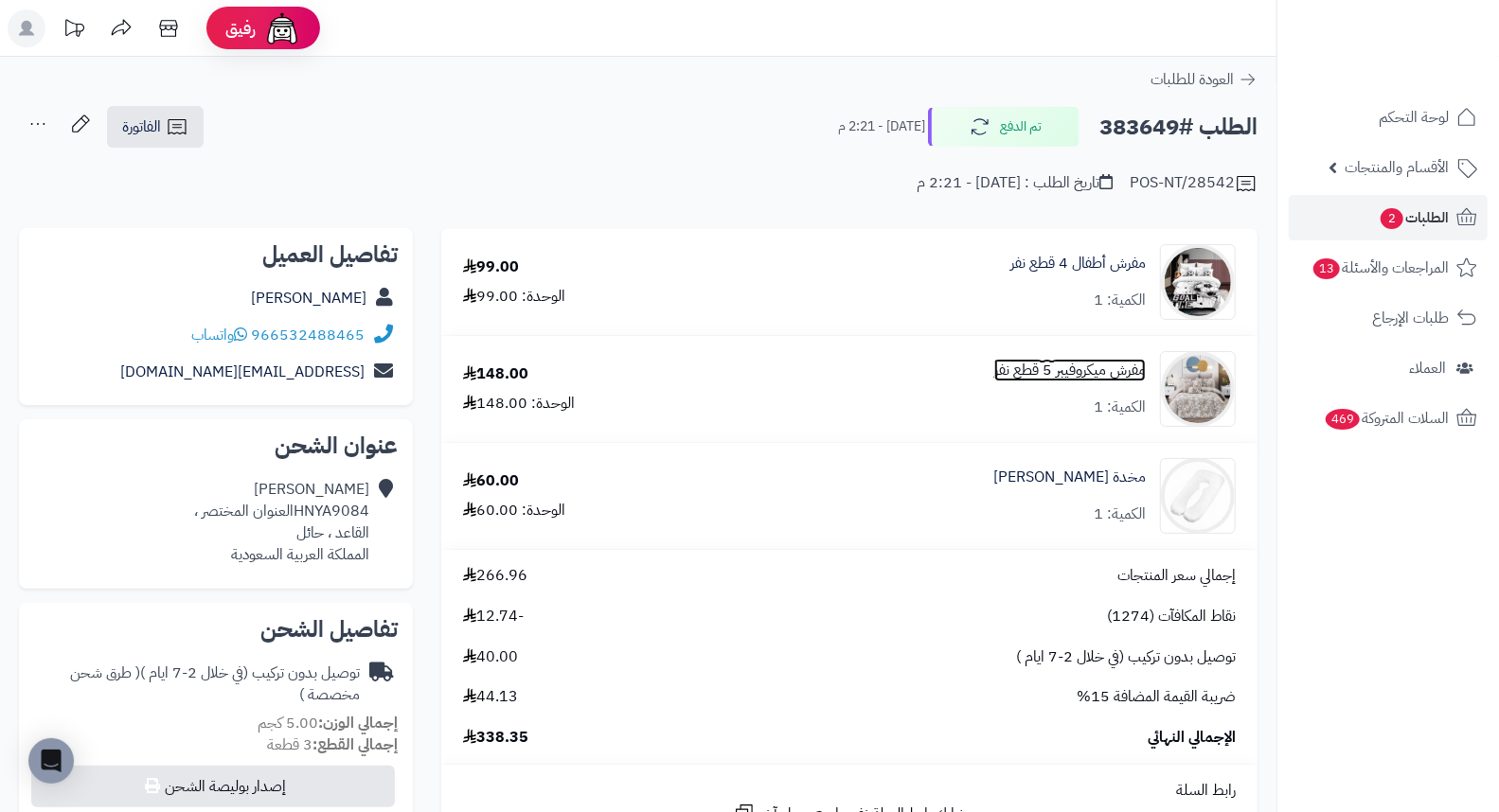
click at [1034, 374] on link "مفرش ميكروفيبر 5 قطع نفر" at bounding box center [1070, 370] width 151 height 22
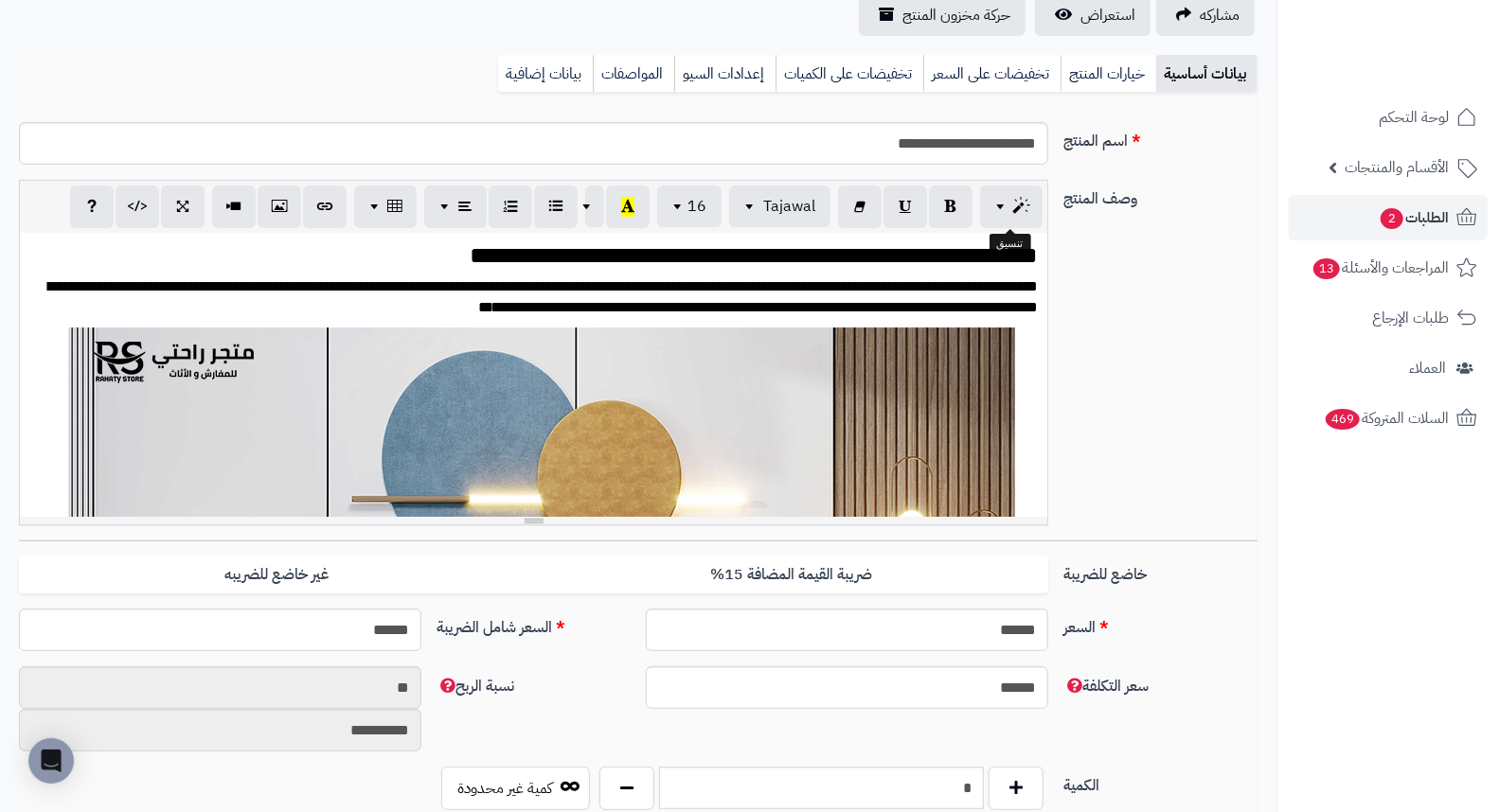
scroll to position [3625, 0]
click at [976, 148] on input "**********" at bounding box center [533, 142] width 1029 height 42
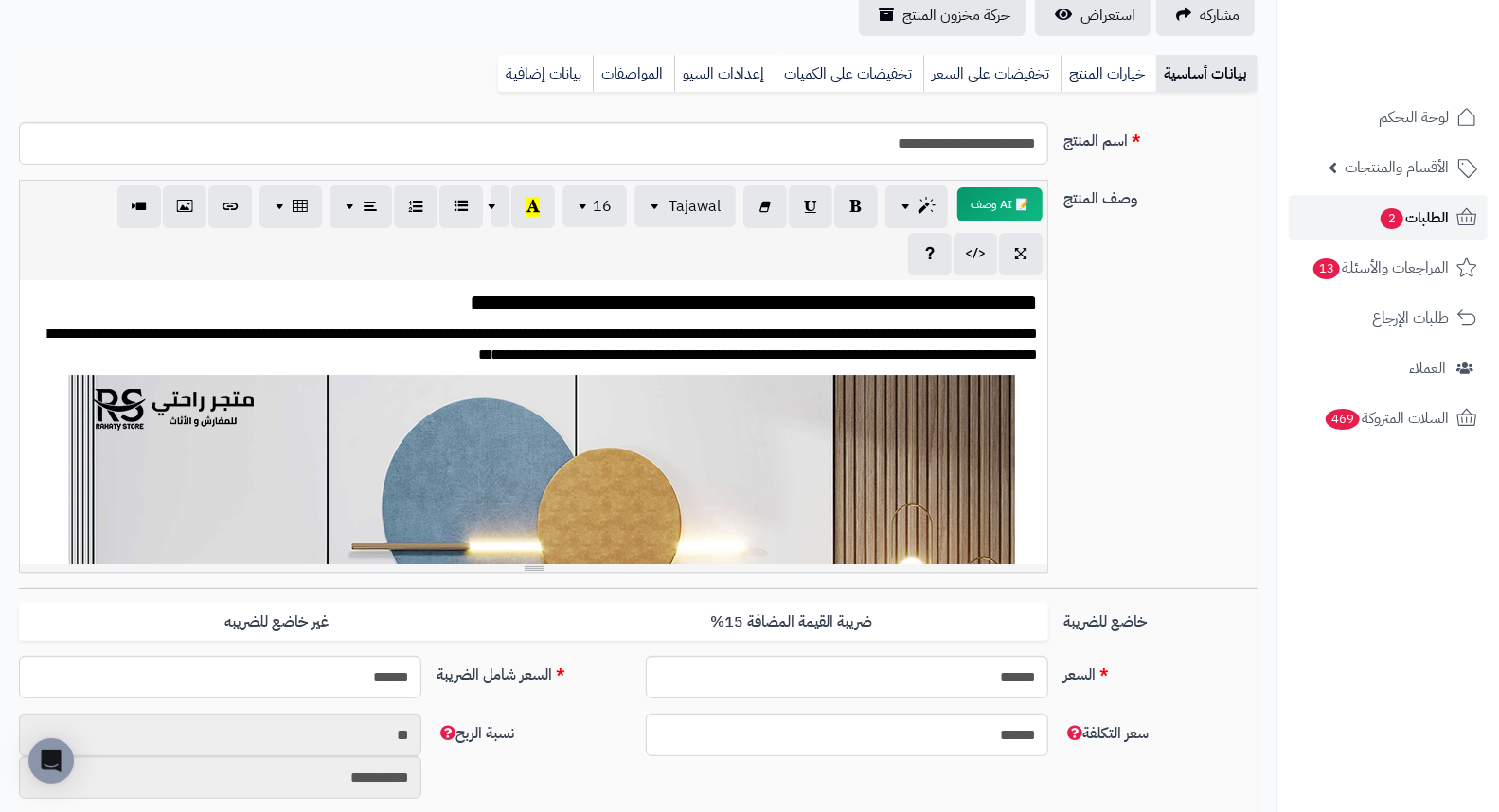
click at [1393, 222] on span "2" at bounding box center [1391, 218] width 23 height 21
